Goal: Task Accomplishment & Management: Manage account settings

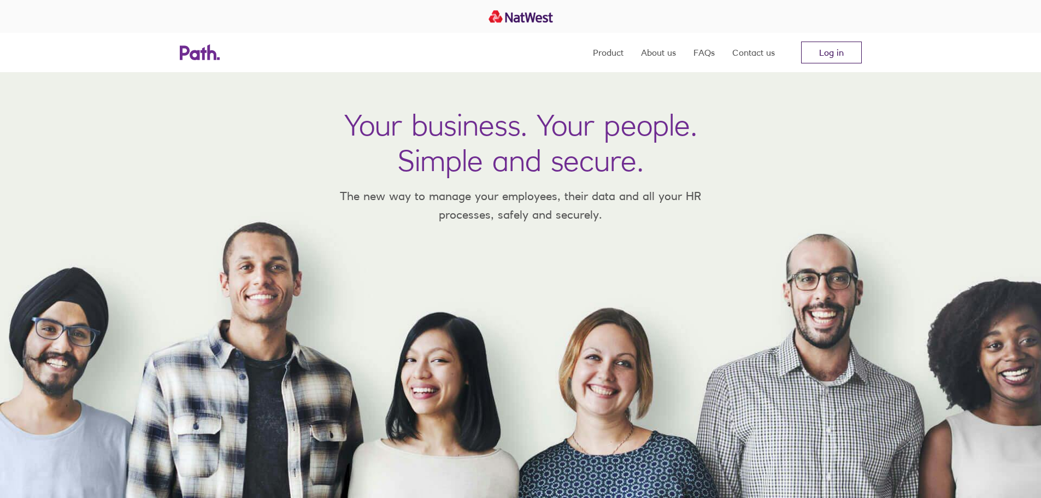
click at [848, 46] on link "Log in" at bounding box center [831, 53] width 61 height 22
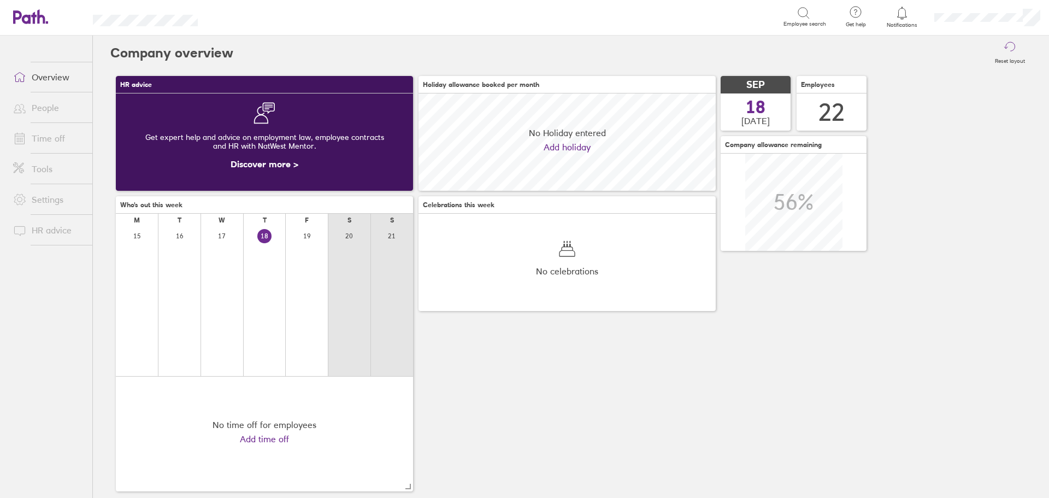
scroll to position [97, 297]
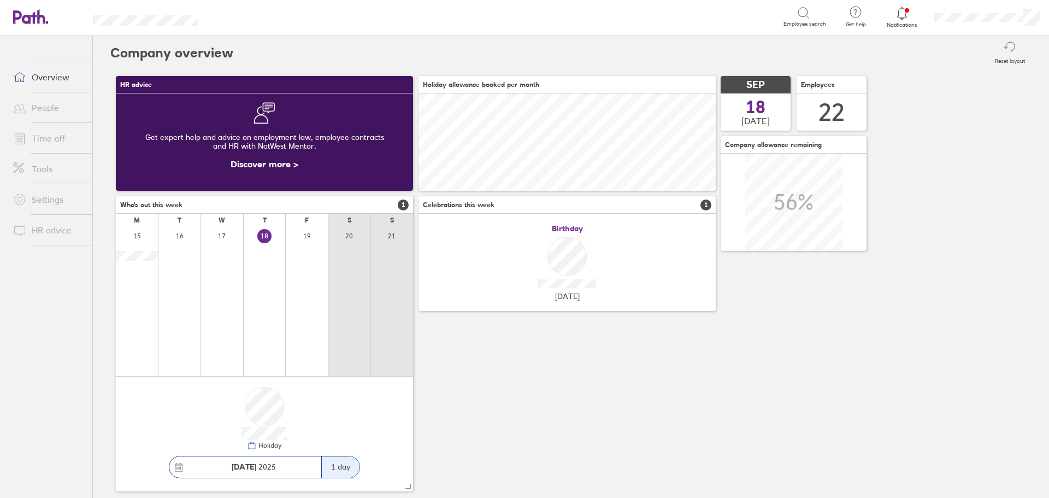
click at [49, 140] on link "Time off" at bounding box center [48, 138] width 88 height 22
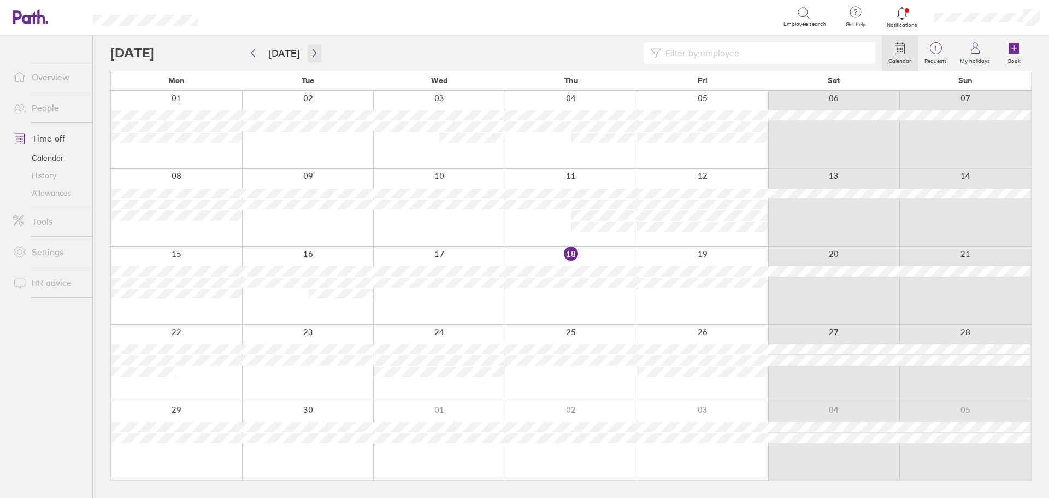
click at [314, 52] on icon "button" at bounding box center [314, 53] width 8 height 9
click at [315, 55] on button "button" at bounding box center [315, 53] width 14 height 18
click at [314, 49] on icon "button" at bounding box center [314, 53] width 8 height 9
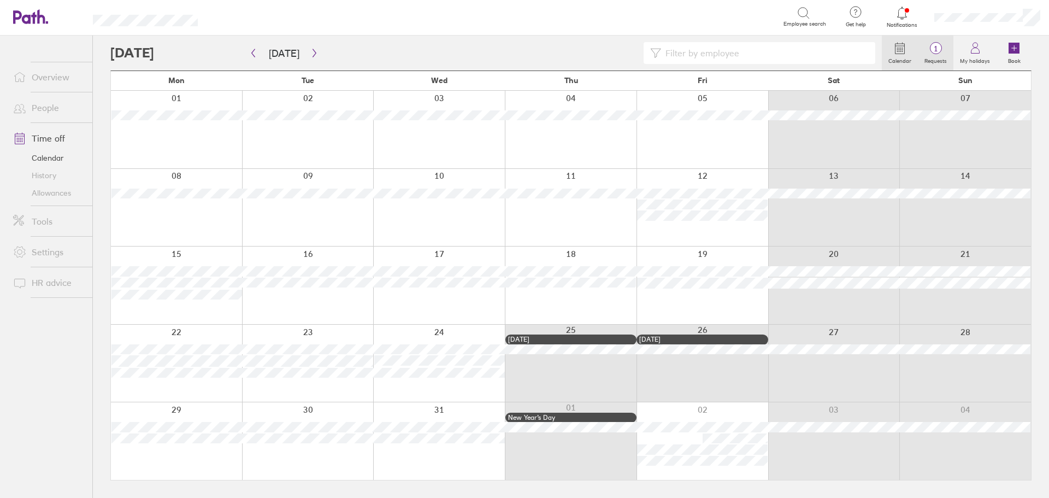
click at [938, 59] on label "Requests" at bounding box center [936, 60] width 36 height 10
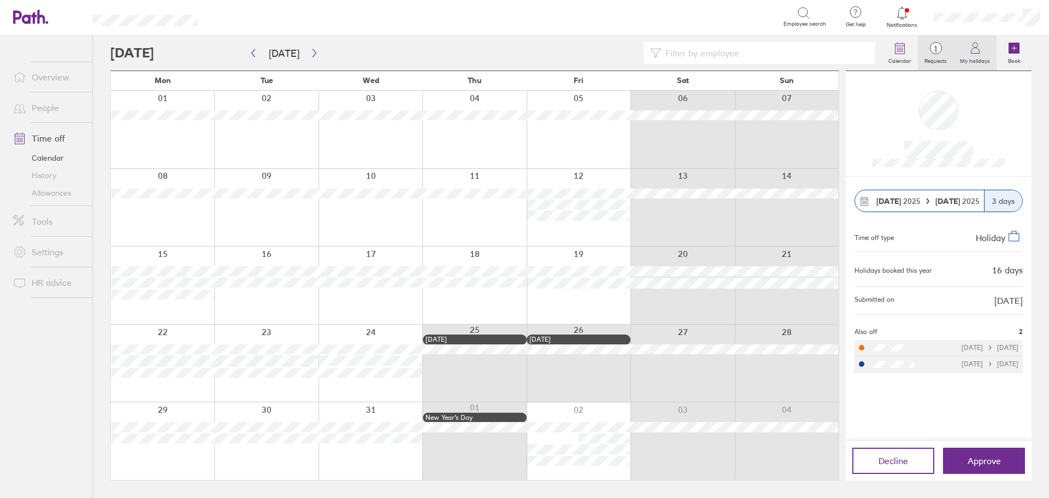
click at [987, 52] on link "My holidays" at bounding box center [975, 53] width 43 height 35
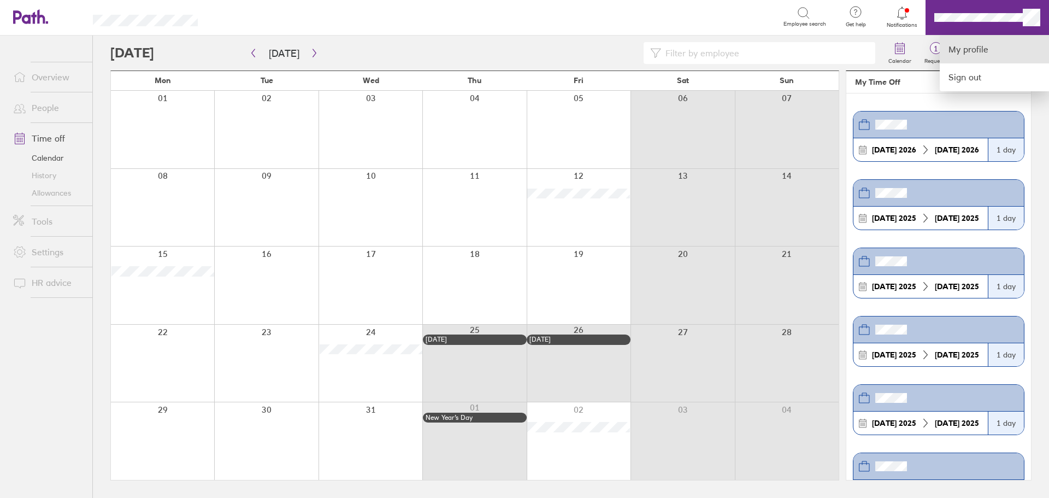
click at [975, 48] on link "My profile" at bounding box center [994, 50] width 109 height 28
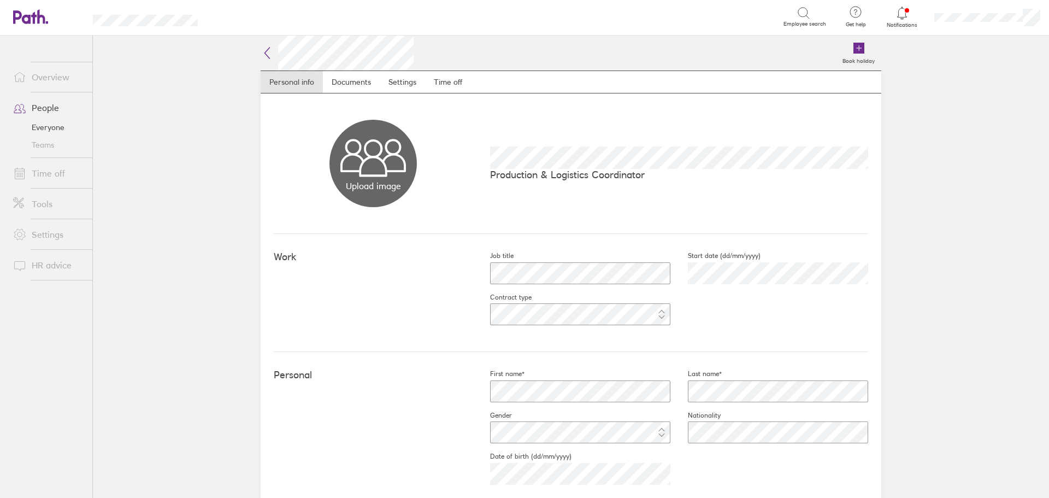
click at [480, 77] on nav "Personal info Documents Settings Time off" at bounding box center [571, 82] width 621 height 23
click at [457, 79] on link "Time off" at bounding box center [448, 82] width 46 height 22
